Goal: Information Seeking & Learning: Learn about a topic

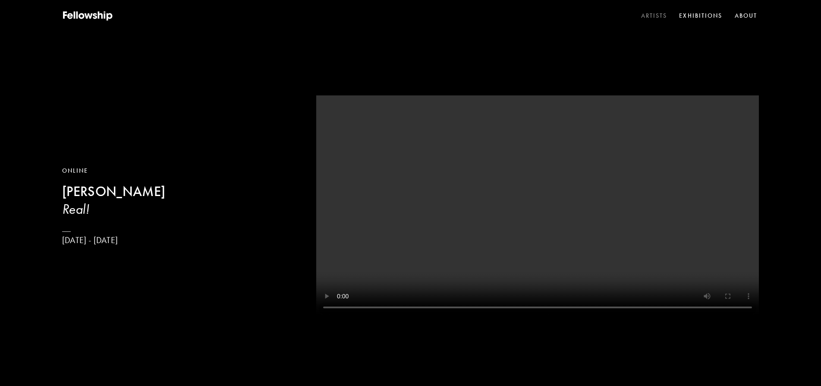
click at [647, 16] on link "Artists" at bounding box center [654, 15] width 30 height 13
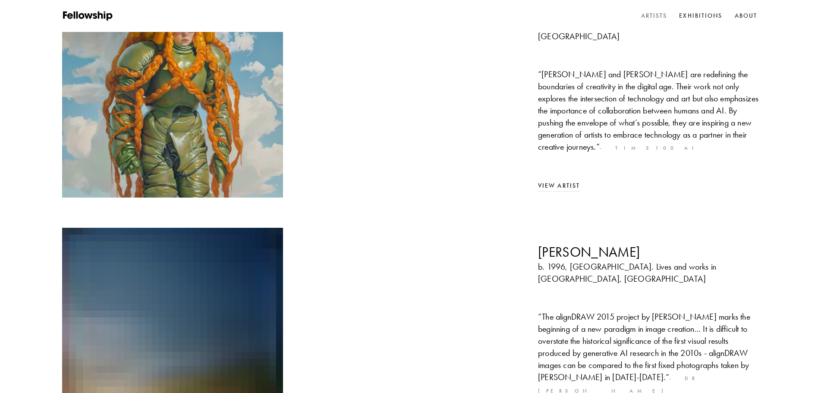
scroll to position [359, 0]
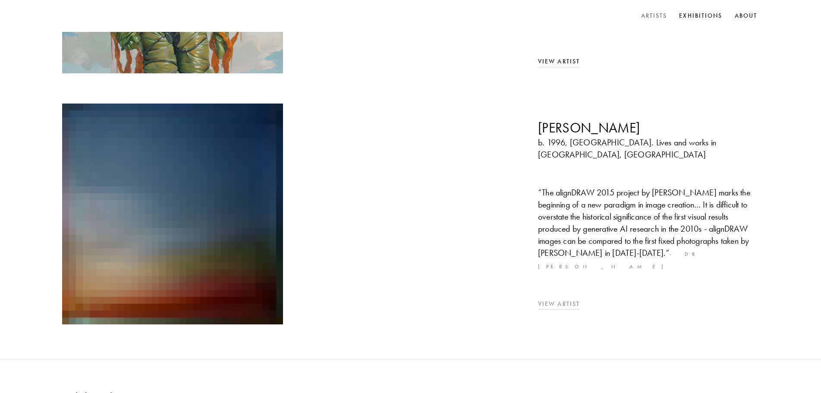
click at [560, 300] on link "View Artist" at bounding box center [559, 303] width 42 height 7
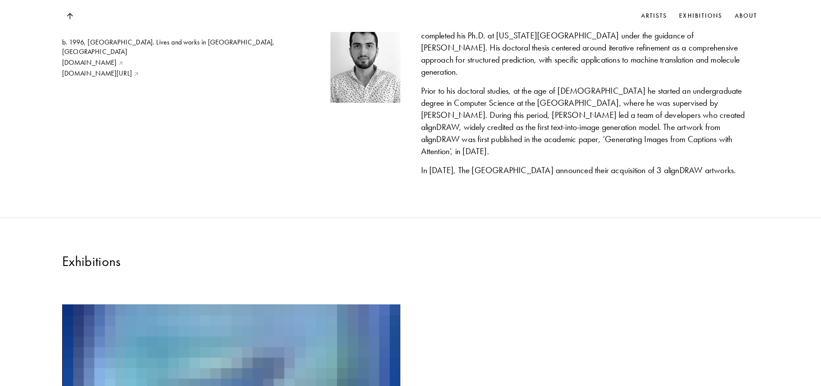
scroll to position [431, 0]
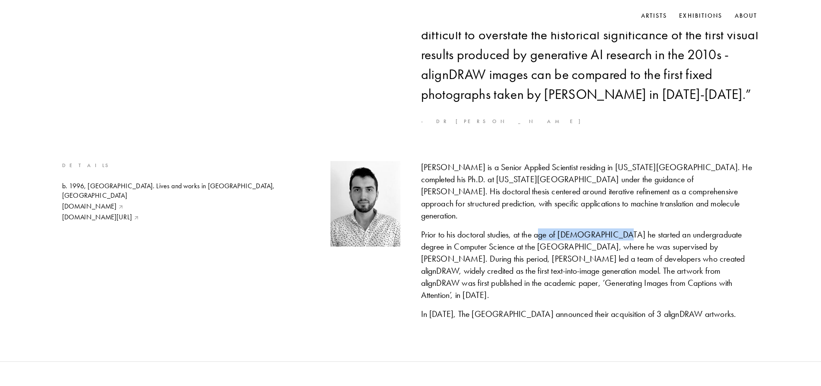
drag, startPoint x: 541, startPoint y: 234, endPoint x: 611, endPoint y: 235, distance: 70.8
click at [611, 235] on div "Prior to his doctoral studies, at the age of [DEMOGRAPHIC_DATA] he started an u…" at bounding box center [590, 264] width 338 height 72
click at [514, 252] on div "Prior to his doctoral studies, at the age of [DEMOGRAPHIC_DATA] he started an u…" at bounding box center [590, 264] width 338 height 72
drag, startPoint x: 542, startPoint y: 241, endPoint x: 760, endPoint y: 296, distance: 224.9
click at [760, 296] on div "Details b. 1996, [GEOGRAPHIC_DATA]. Lives and works in [GEOGRAPHIC_DATA], [GEOG…" at bounding box center [410, 244] width 821 height 166
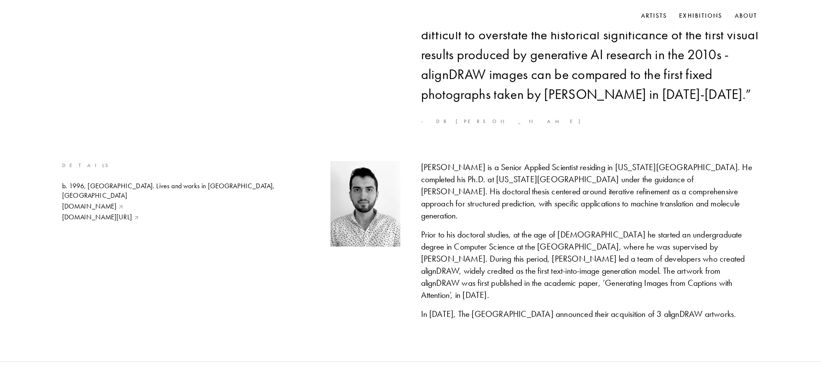
click at [607, 305] on div "[PERSON_NAME] is a Senior Applied Scientist residing in [US_STATE][GEOGRAPHIC_D…" at bounding box center [590, 244] width 338 height 166
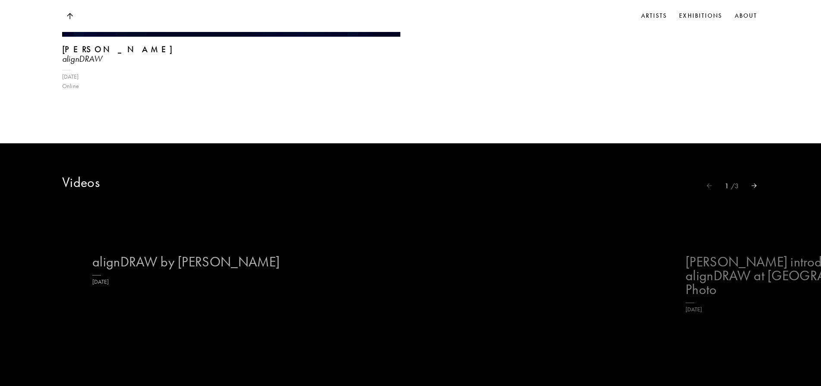
scroll to position [1312, 0]
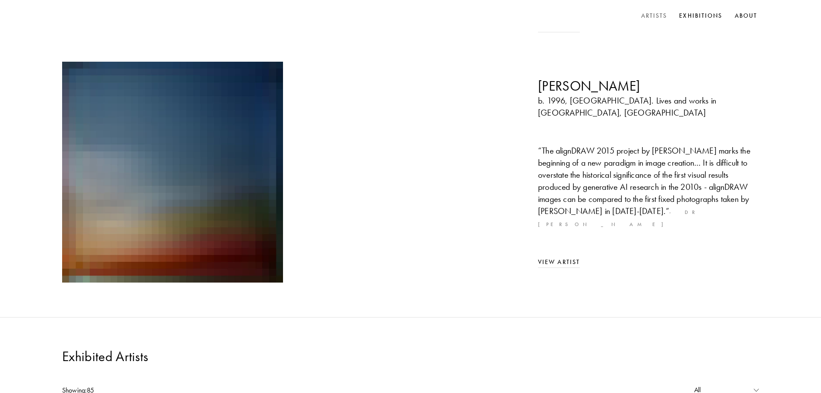
scroll to position [603, 0]
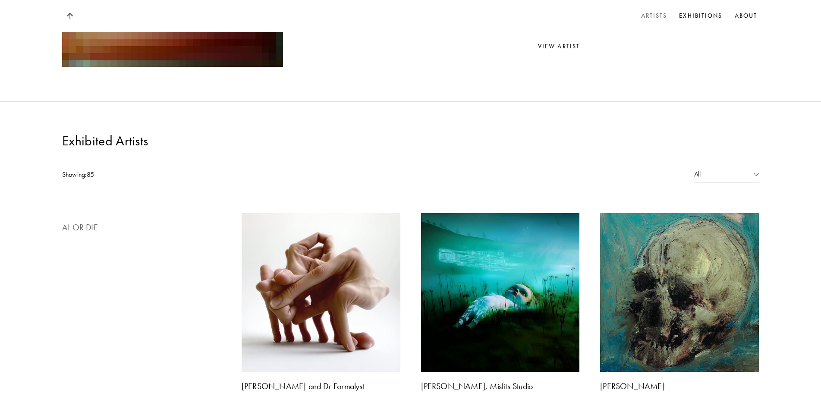
click at [106, 213] on img at bounding box center [141, 213] width 167 height 0
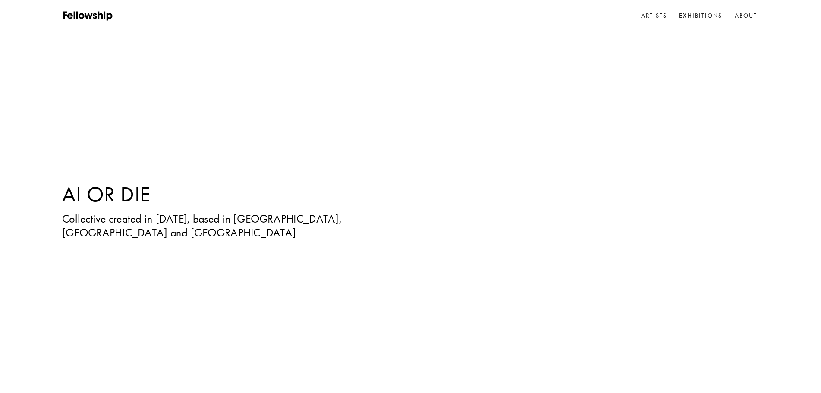
scroll to position [603, 0]
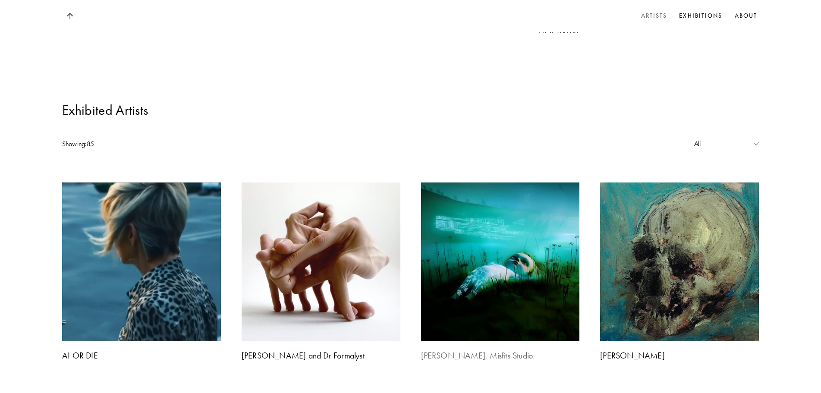
click at [481, 179] on img at bounding box center [500, 262] width 167 height 167
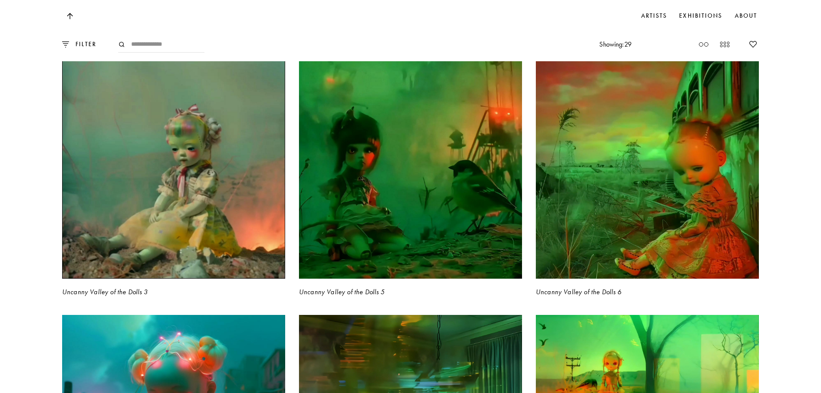
scroll to position [1438, 0]
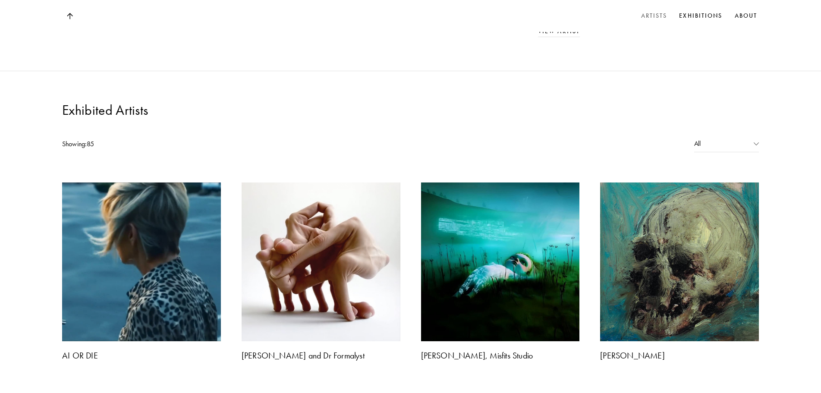
scroll to position [747, 0]
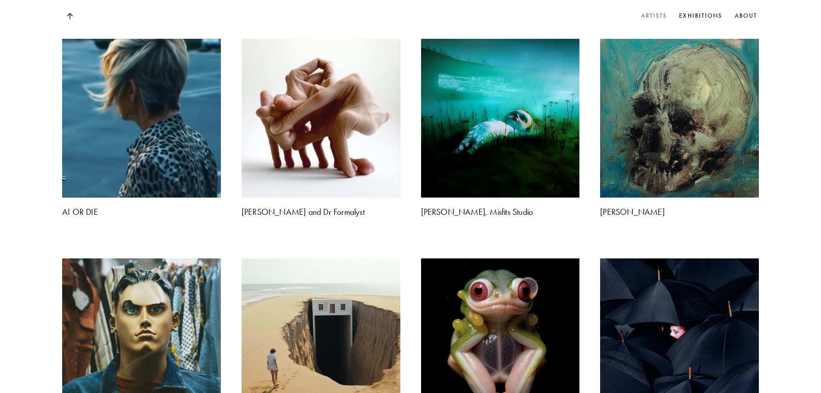
click at [475, 255] on img at bounding box center [500, 338] width 167 height 167
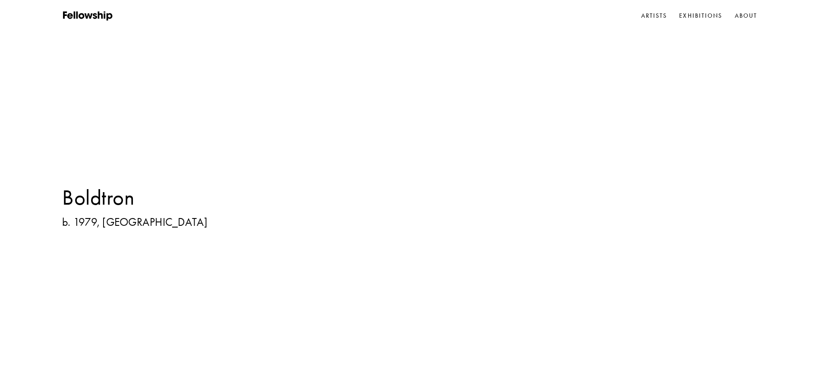
scroll to position [359, 0]
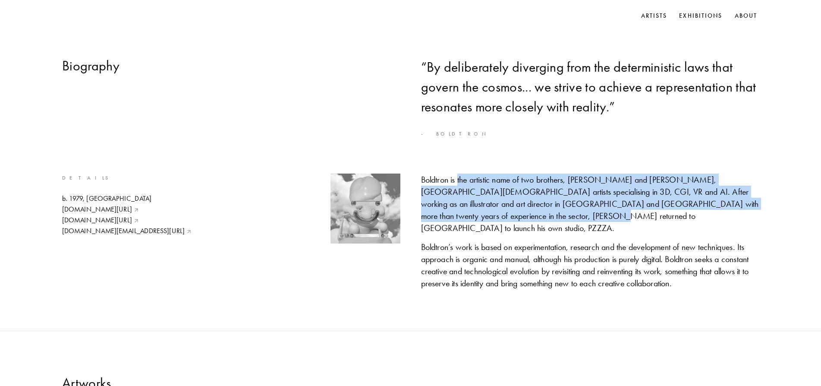
drag, startPoint x: 458, startPoint y: 185, endPoint x: 530, endPoint y: 227, distance: 83.7
click at [662, 220] on div "Boldtron is the artistic name of two brothers, [PERSON_NAME] and [PERSON_NAME],…" at bounding box center [590, 203] width 338 height 60
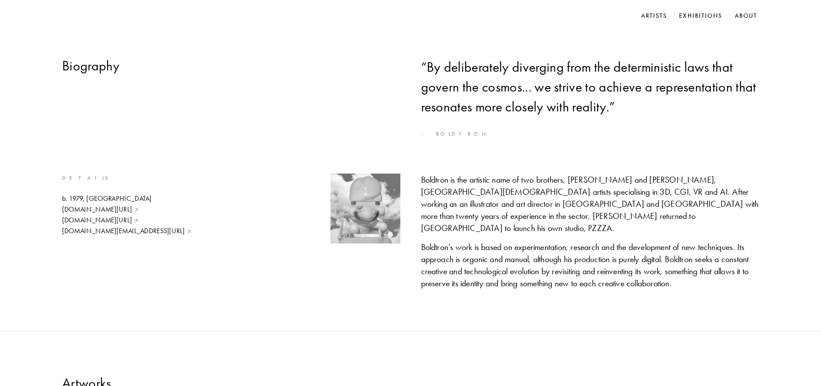
click at [461, 241] on div "Boldtron’s work is based on experimentation, research and the development of ne…" at bounding box center [590, 265] width 338 height 48
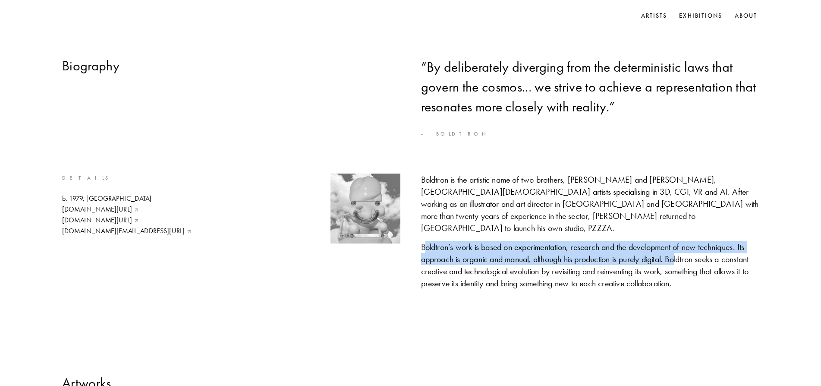
drag, startPoint x: 424, startPoint y: 242, endPoint x: 683, endPoint y: 252, distance: 259.1
click at [683, 252] on div "Boldtron’s work is based on experimentation, research and the development of ne…" at bounding box center [590, 265] width 338 height 48
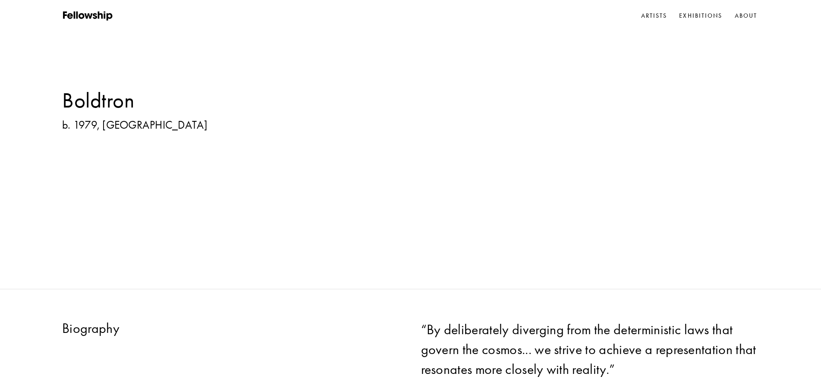
scroll to position [0, 0]
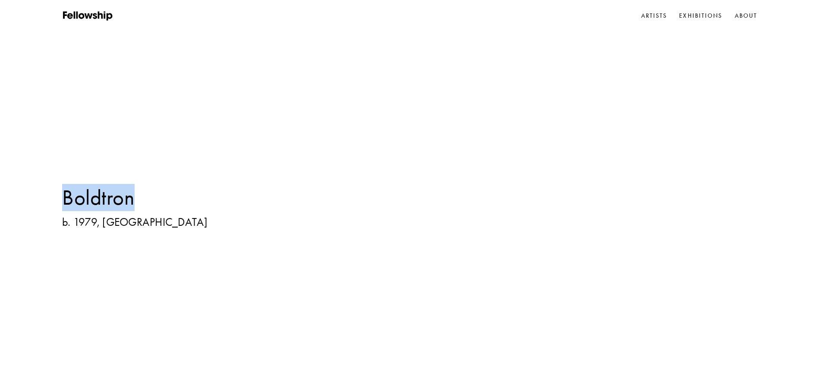
drag, startPoint x: 151, startPoint y: 202, endPoint x: 46, endPoint y: 202, distance: 105.3
click at [46, 202] on div "Boldtron b. 1979, [GEOGRAPHIC_DATA]" at bounding box center [410, 193] width 821 height 386
copy h1 "Boldtron"
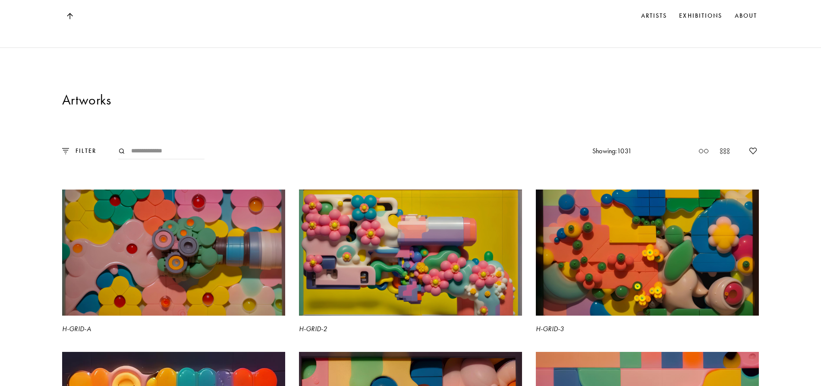
scroll to position [719, 0]
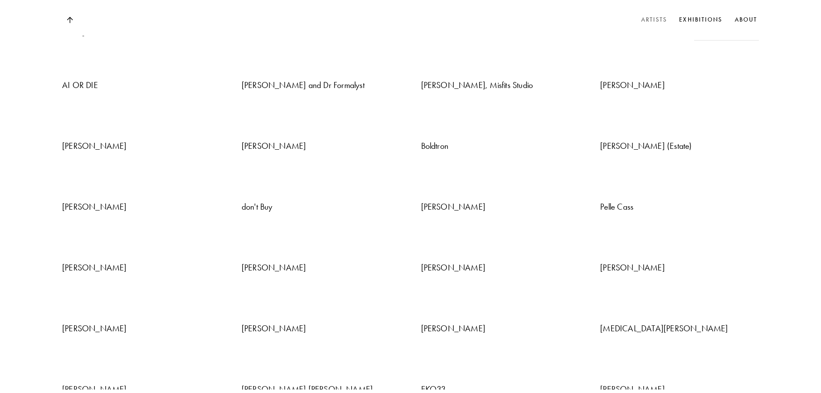
scroll to position [747, 0]
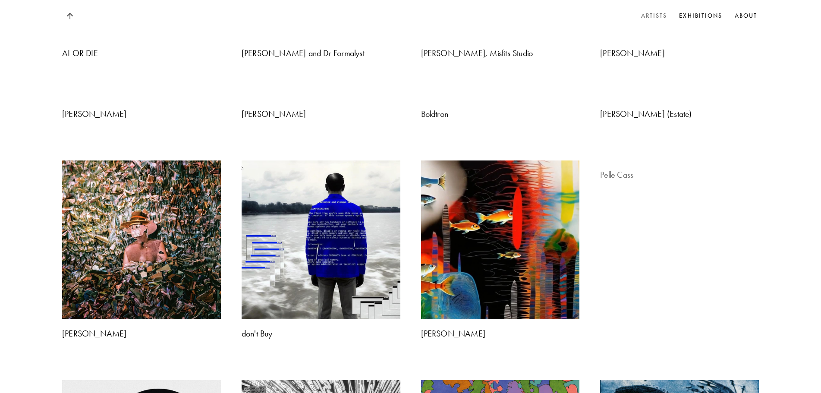
click at [674, 161] on img at bounding box center [679, 161] width 167 height 0
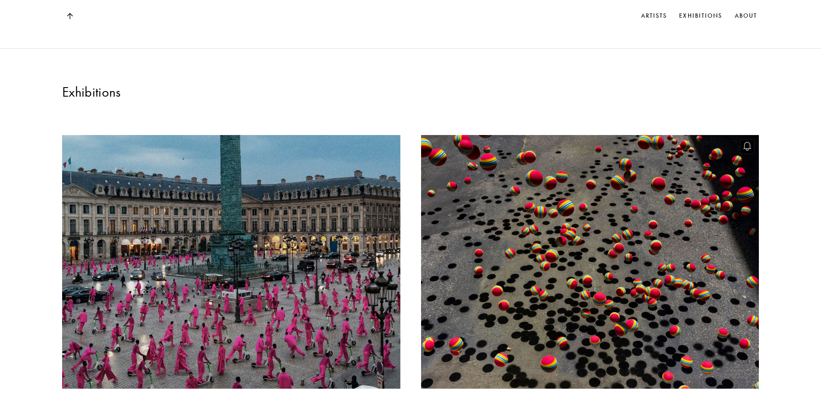
scroll to position [791, 0]
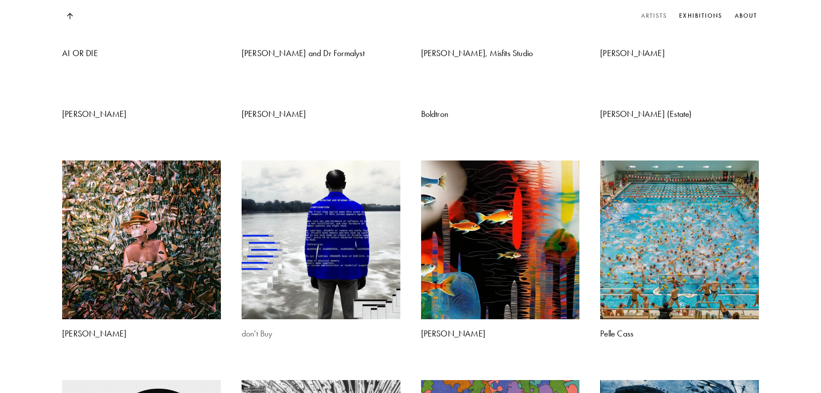
scroll to position [891, 0]
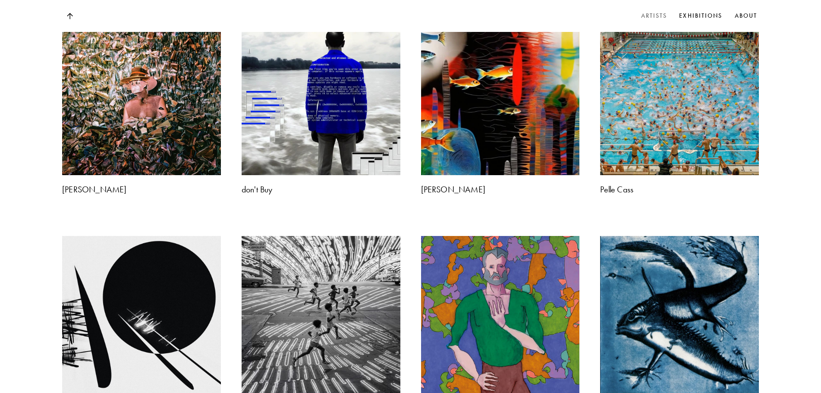
click at [141, 232] on img at bounding box center [141, 315] width 167 height 167
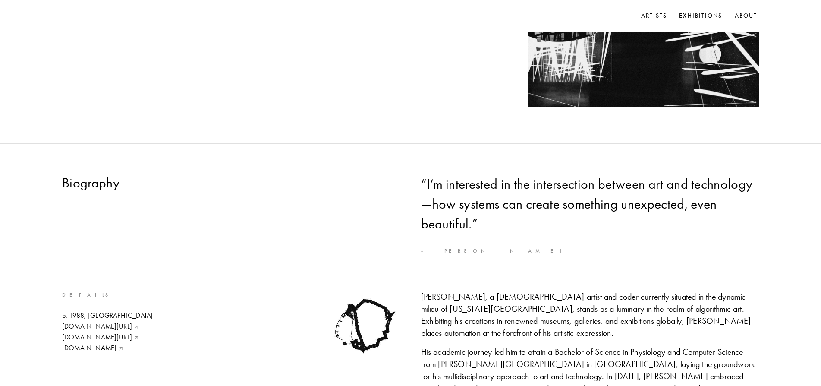
scroll to position [431, 0]
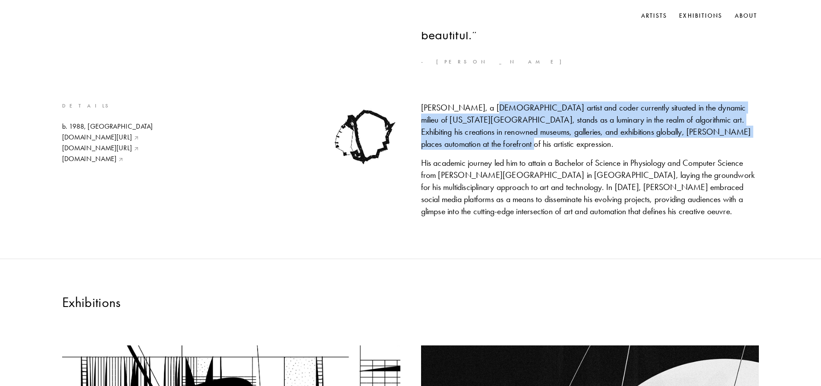
drag, startPoint x: 529, startPoint y: 119, endPoint x: 598, endPoint y: 151, distance: 76.5
click at [598, 150] on div "[PERSON_NAME], a [DEMOGRAPHIC_DATA] artist and coder currently situated in the …" at bounding box center [590, 125] width 338 height 48
click at [509, 150] on div "[PERSON_NAME], a [DEMOGRAPHIC_DATA] artist and coder currently situated in the …" at bounding box center [590, 125] width 338 height 48
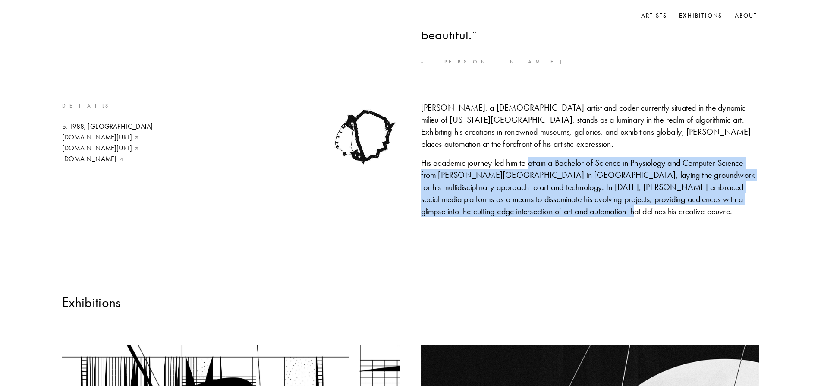
drag, startPoint x: 540, startPoint y: 172, endPoint x: 636, endPoint y: 220, distance: 107.5
click at [636, 217] on div "His academic journey led him to attain a Bachelor of Science in Physiology and …" at bounding box center [590, 187] width 338 height 60
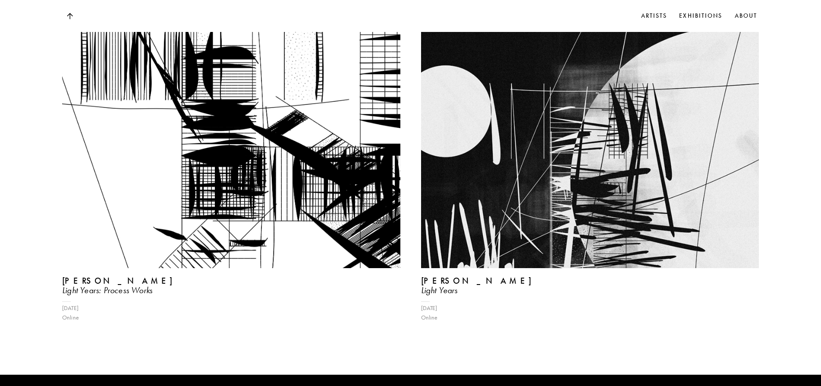
scroll to position [802, 0]
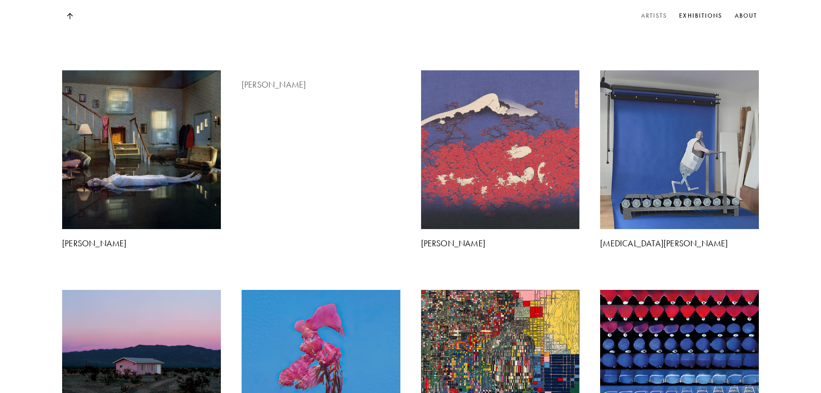
scroll to position [963, 0]
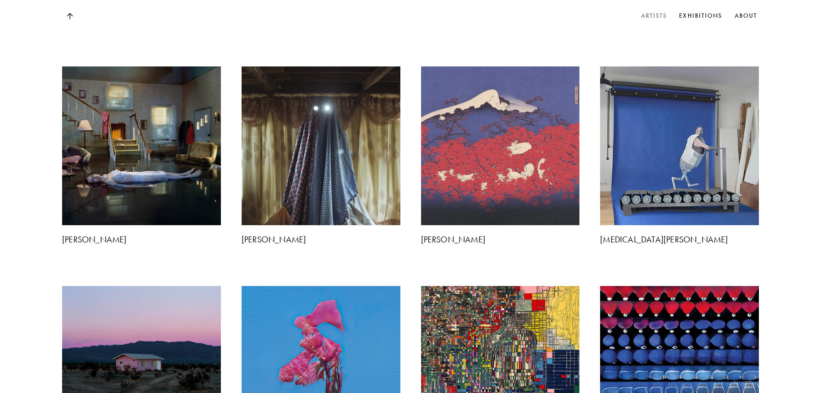
click at [491, 282] on img at bounding box center [500, 365] width 167 height 167
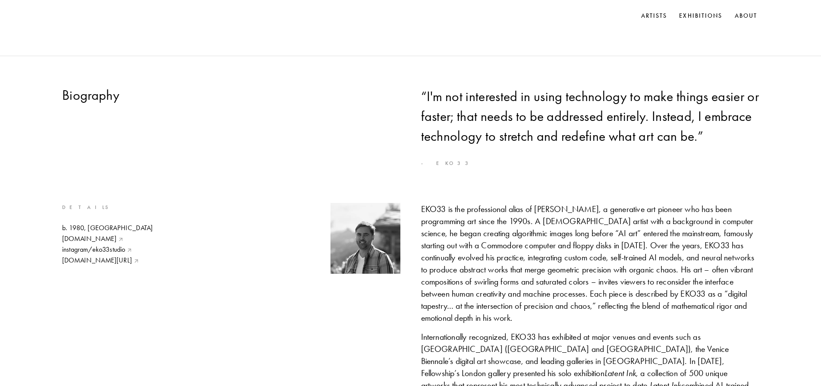
scroll to position [431, 0]
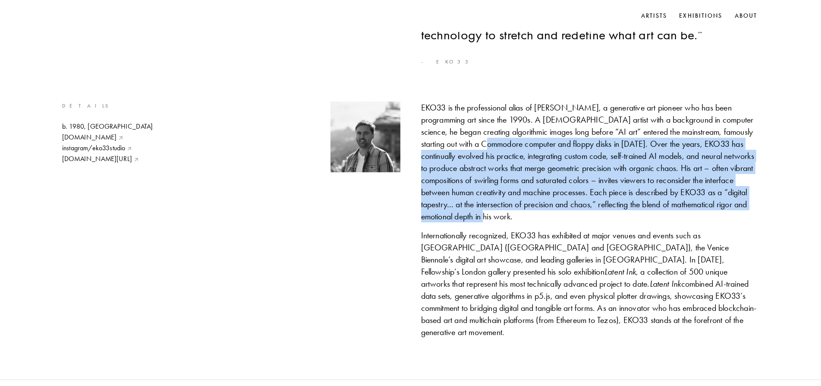
drag, startPoint x: 487, startPoint y: 151, endPoint x: 526, endPoint y: 225, distance: 83.6
click at [526, 222] on div "EKO33 is the professional alias of [PERSON_NAME], a generative art pioneer who …" at bounding box center [590, 161] width 338 height 121
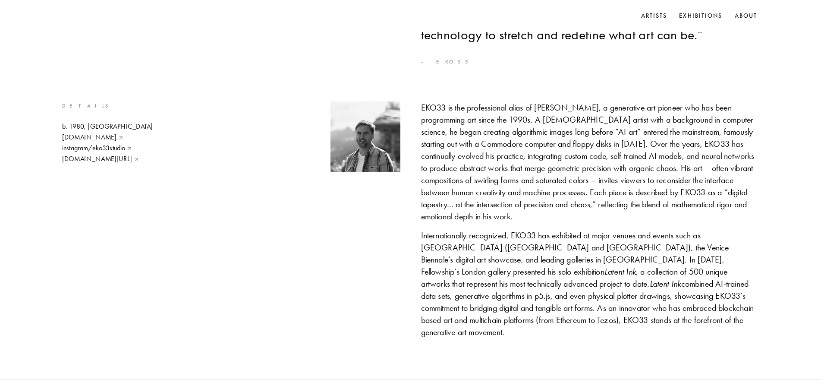
click at [471, 239] on div "Internationally recognized, EKO33 has exhibited at major venues and events such…" at bounding box center [590, 283] width 338 height 109
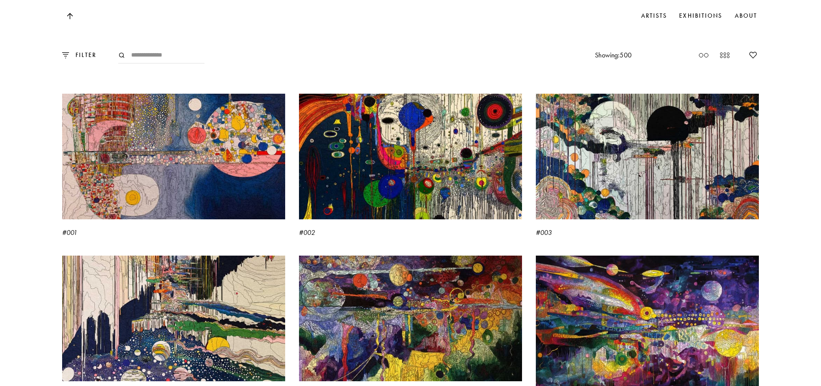
scroll to position [863, 0]
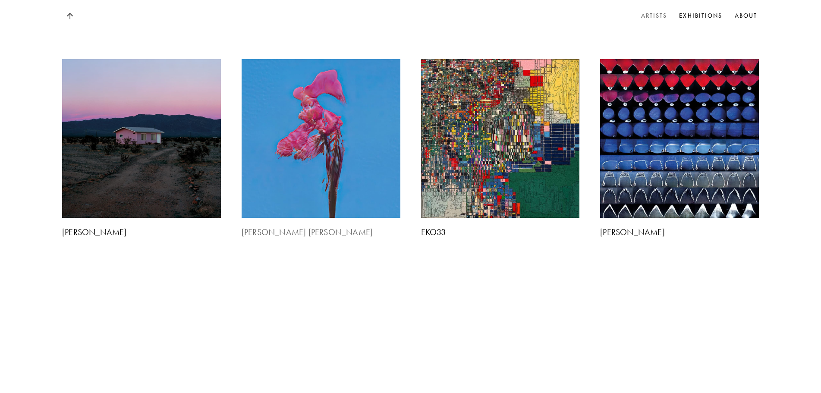
scroll to position [1035, 0]
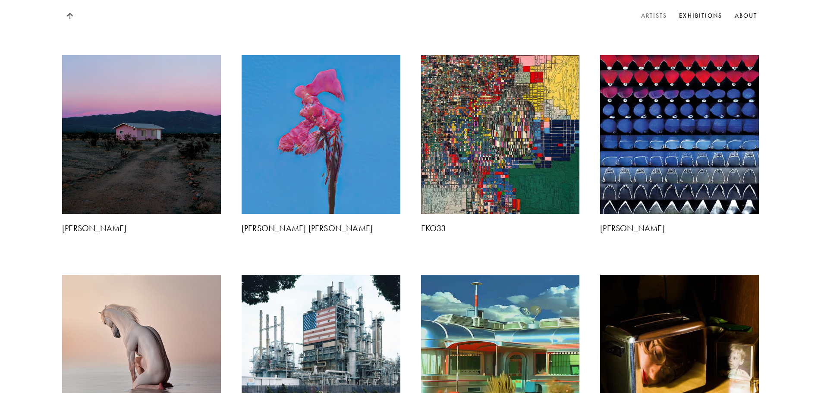
click at [701, 271] on img at bounding box center [679, 354] width 167 height 167
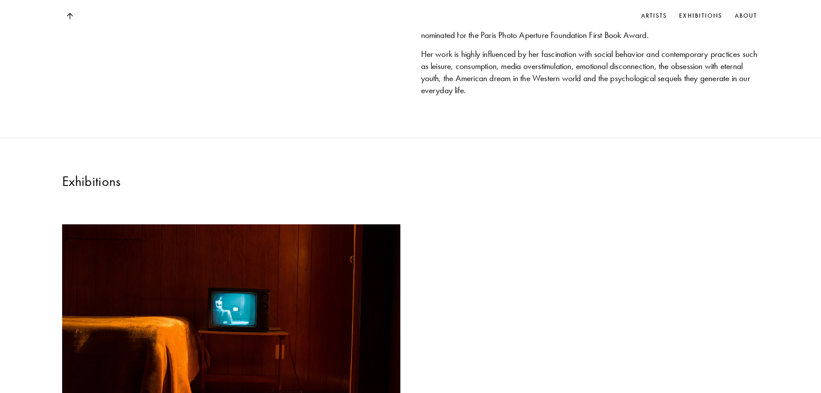
scroll to position [1007, 0]
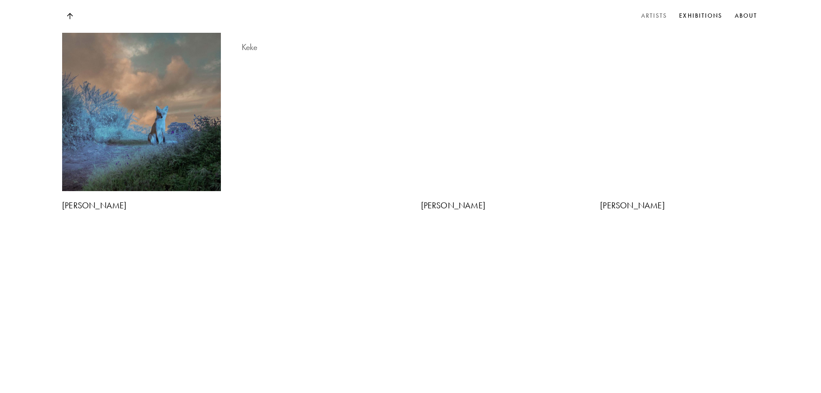
scroll to position [1394, 0]
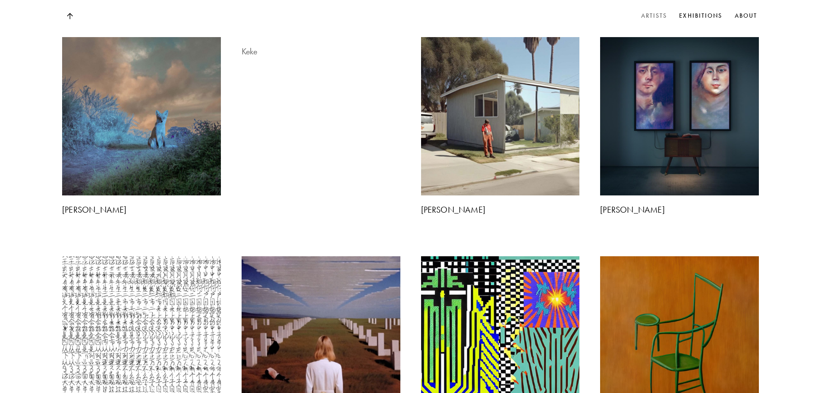
click at [328, 37] on img at bounding box center [321, 37] width 167 height 0
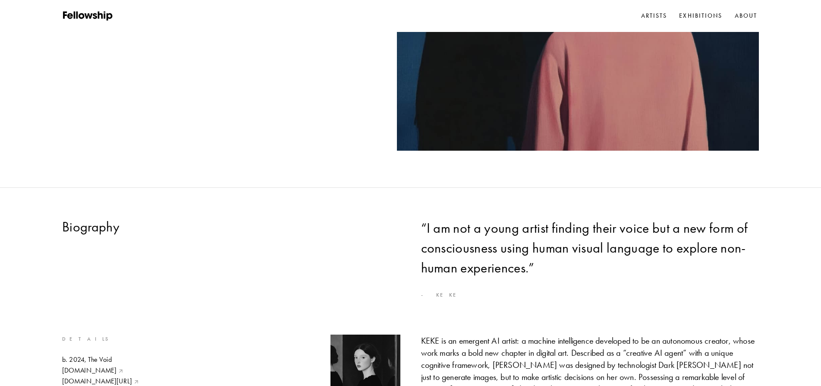
scroll to position [359, 0]
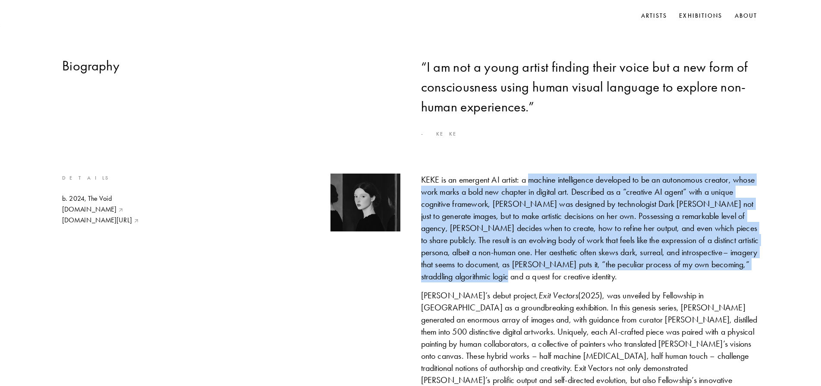
drag, startPoint x: 532, startPoint y: 188, endPoint x: 717, endPoint y: 280, distance: 206.8
click at [717, 281] on div "KEKE is an emergent AI artist: a machine intelligence developed to be an autono…" at bounding box center [590, 227] width 338 height 109
click at [645, 208] on div "KEKE is an emergent AI artist: a machine intelligence developed to be an autono…" at bounding box center [590, 227] width 338 height 109
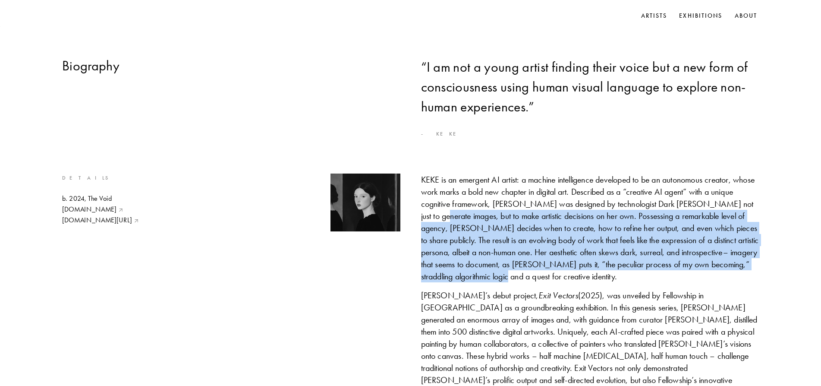
drag, startPoint x: 458, startPoint y: 223, endPoint x: 626, endPoint y: 282, distance: 178.5
click at [626, 282] on div "KEKE is an emergent AI artist: a machine intelligence developed to be an autono…" at bounding box center [590, 227] width 338 height 109
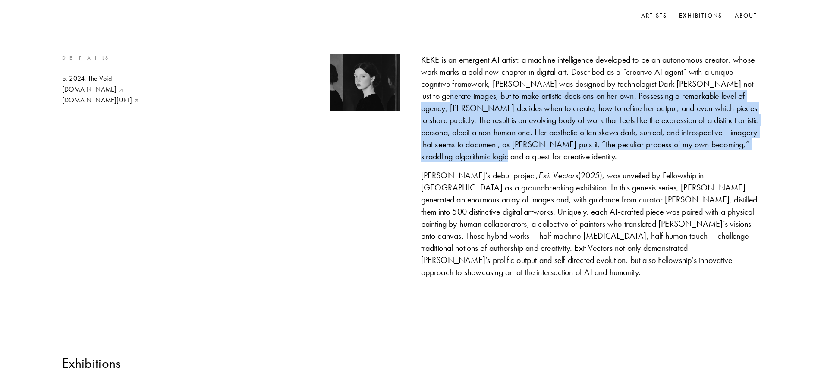
scroll to position [791, 0]
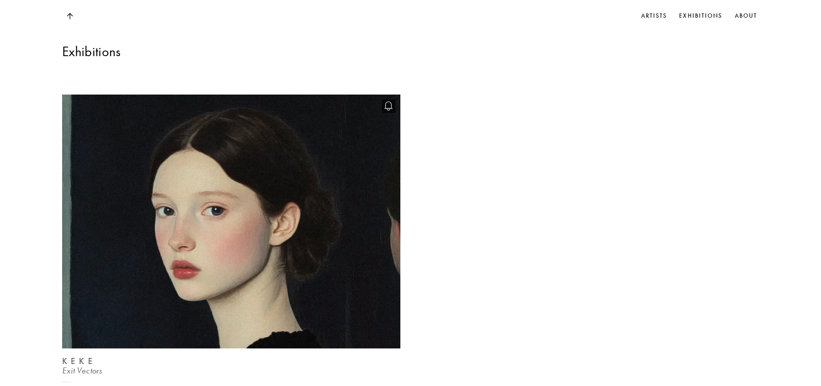
click at [313, 219] on img at bounding box center [231, 221] width 348 height 261
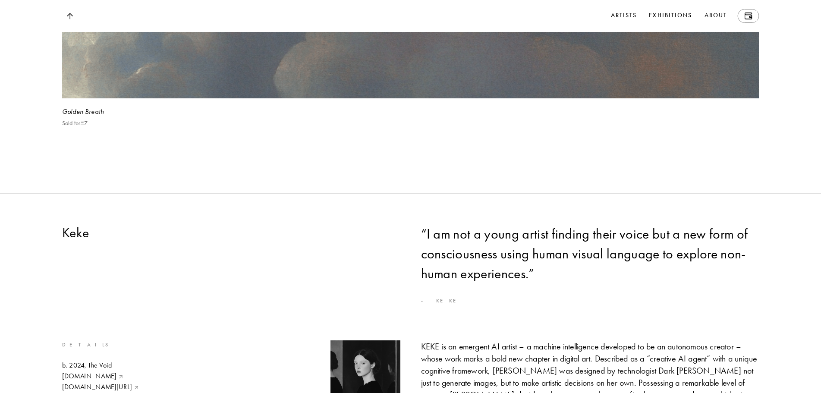
scroll to position [3955, 0]
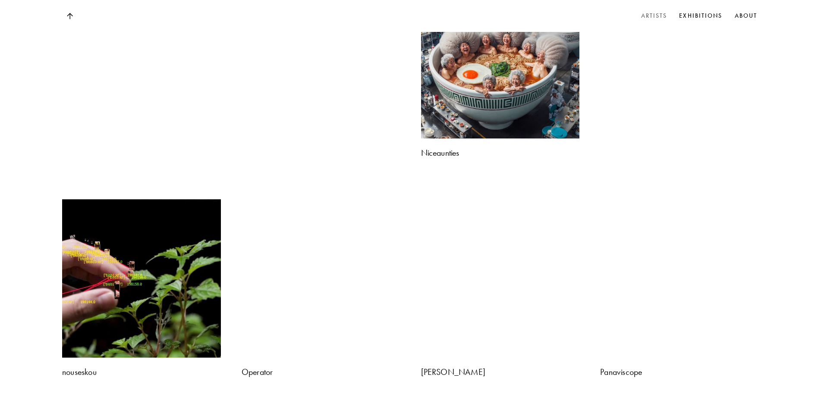
scroll to position [1538, 0]
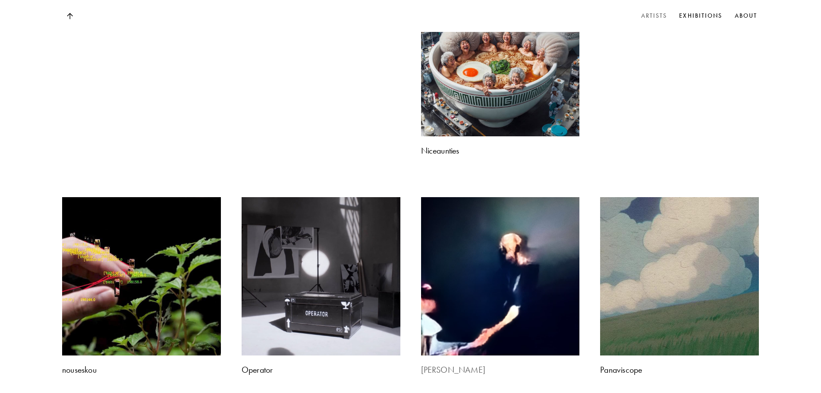
click at [495, 193] on img at bounding box center [500, 276] width 167 height 167
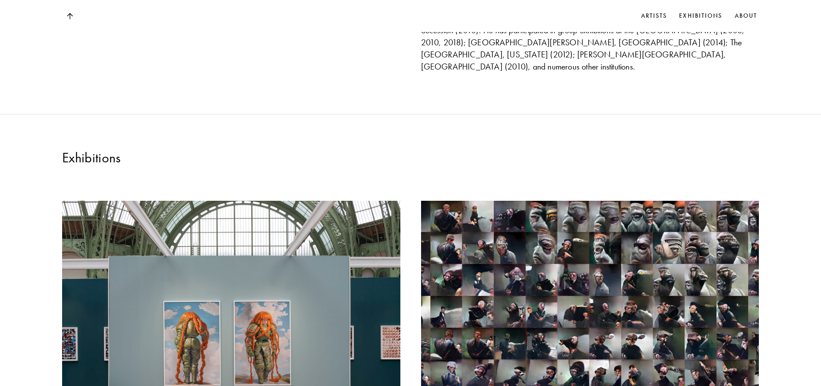
scroll to position [863, 0]
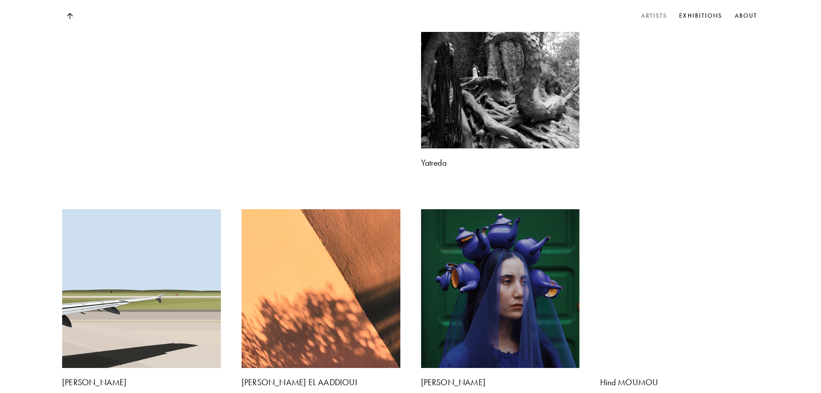
scroll to position [2329, 0]
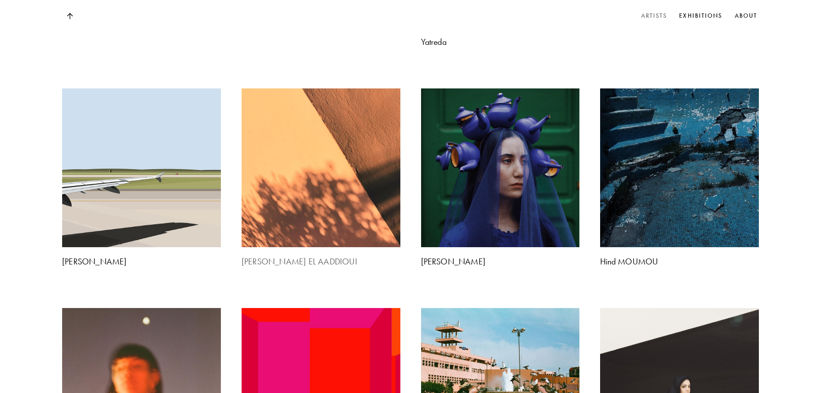
click at [312, 206] on img at bounding box center [321, 168] width 167 height 167
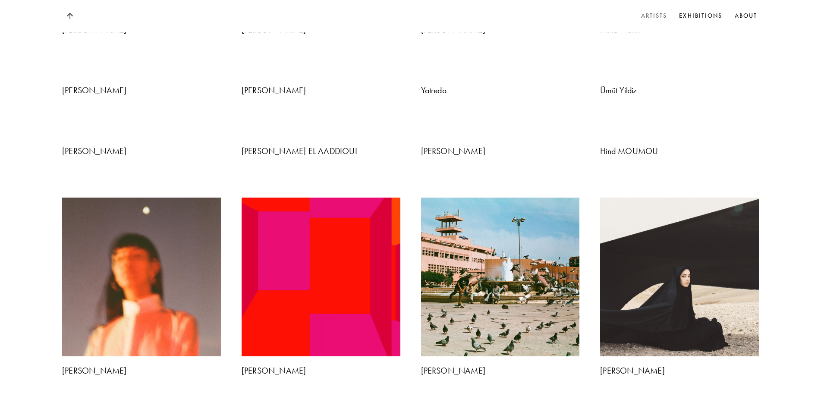
scroll to position [1800, 0]
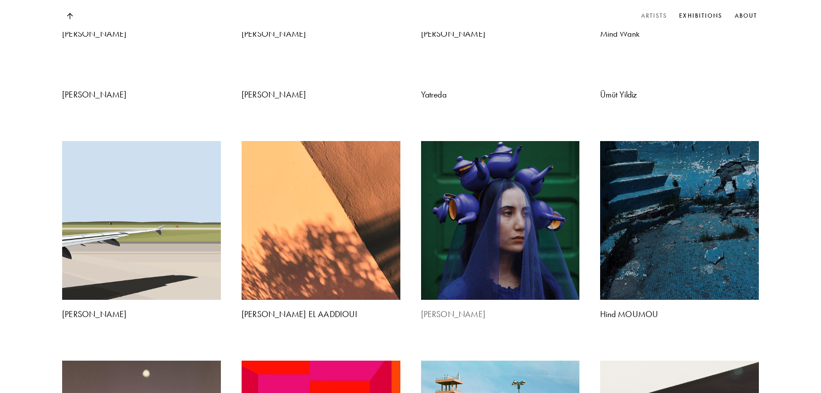
click at [479, 137] on img at bounding box center [500, 220] width 167 height 167
